Goal: Complete application form

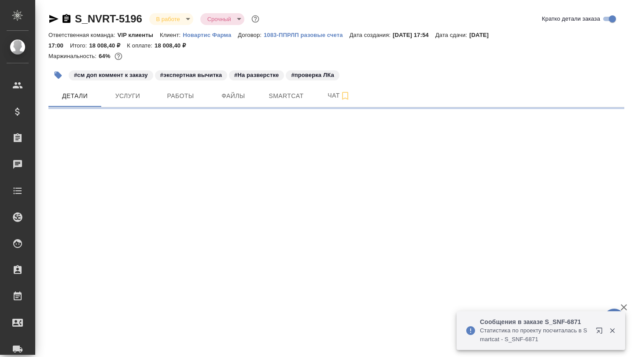
select select "RU"
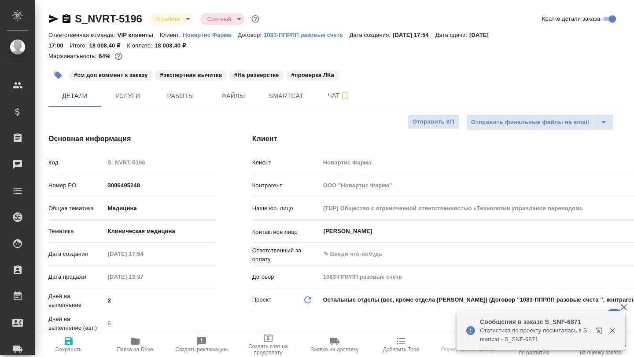
type textarea "x"
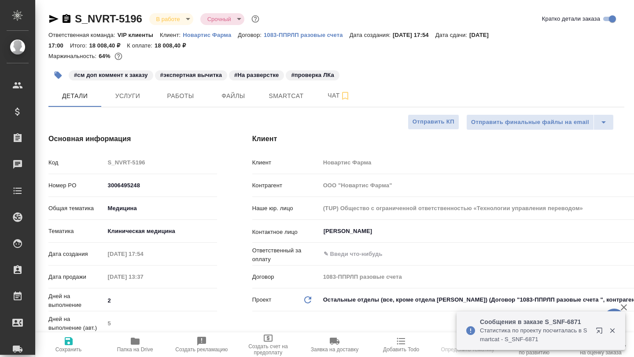
type textarea "x"
type input "[PERSON_NAME]"
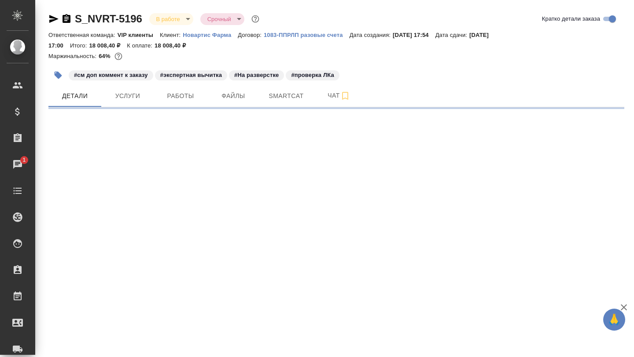
select select "RU"
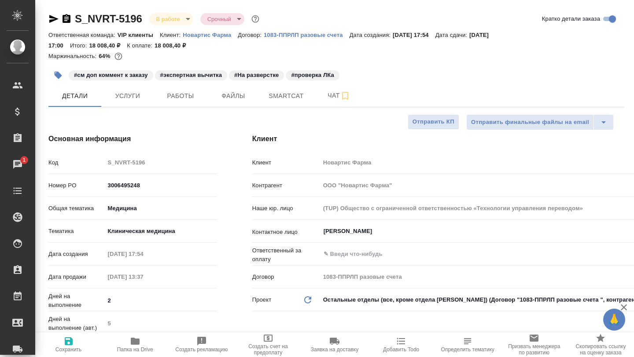
type textarea "x"
click at [135, 343] on icon "button" at bounding box center [135, 341] width 9 height 7
type textarea "x"
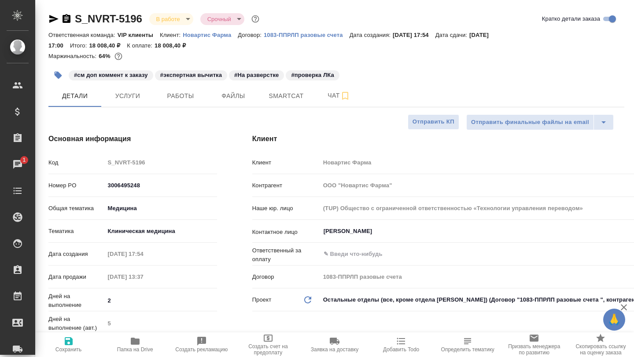
type textarea "x"
